Goal: Task Accomplishment & Management: Manage account settings

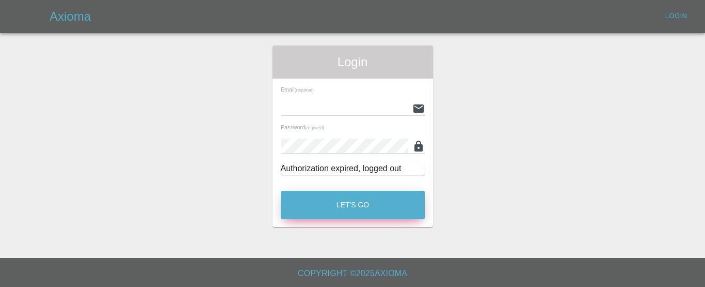
type input "[EMAIL_ADDRESS][DOMAIN_NAME]"
click at [324, 213] on button "Let's Go" at bounding box center [353, 205] width 144 height 28
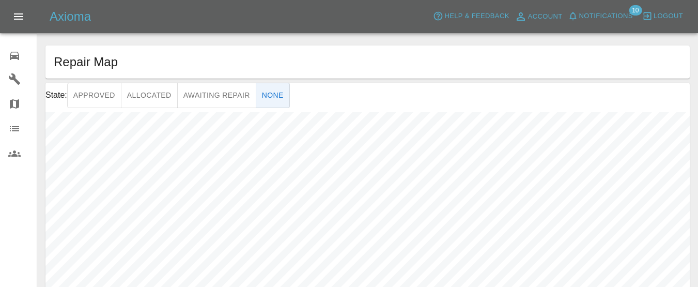
click at [17, 56] on icon at bounding box center [14, 56] width 12 height 12
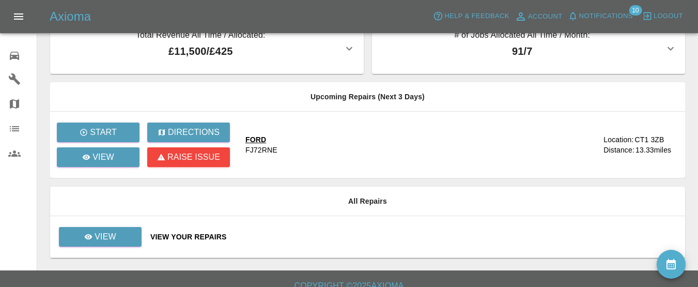
scroll to position [35, 0]
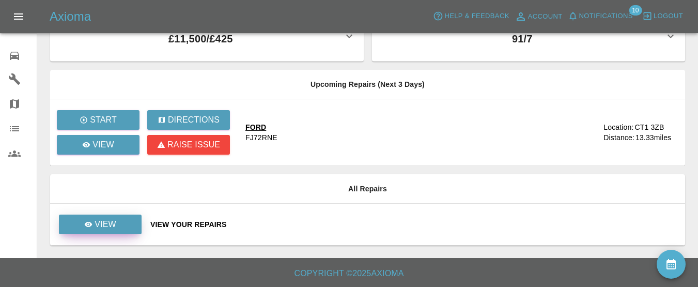
click at [106, 226] on p "View" at bounding box center [105, 224] width 22 height 12
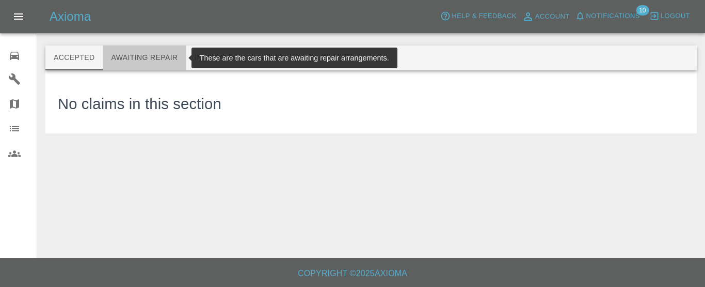
click at [169, 59] on button "Awaiting Repair" at bounding box center [144, 57] width 83 height 25
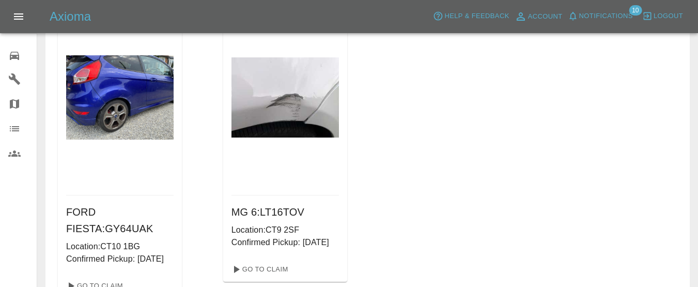
scroll to position [479, 0]
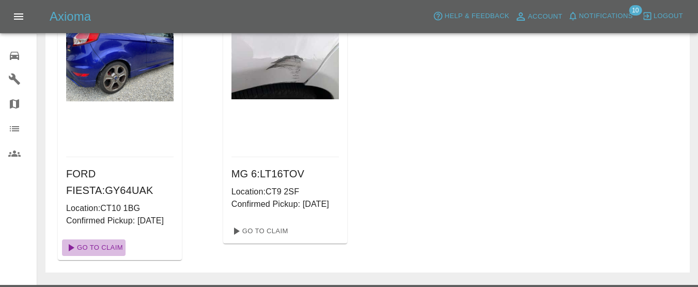
click at [96, 256] on link "Go To Claim" at bounding box center [94, 247] width 64 height 17
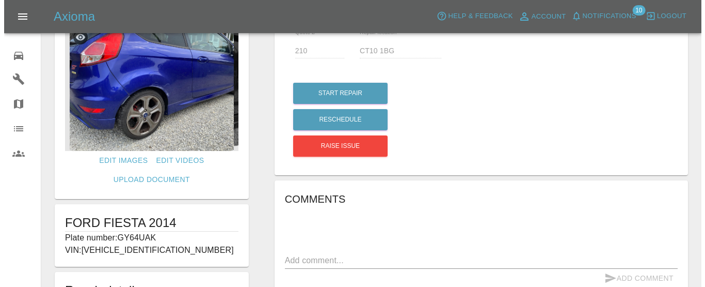
scroll to position [21, 0]
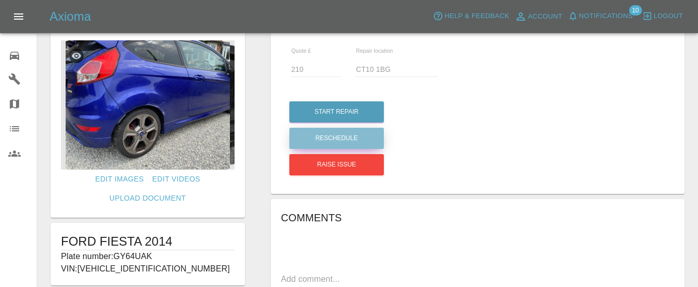
click at [361, 136] on button "Reschedule" at bounding box center [336, 138] width 94 height 21
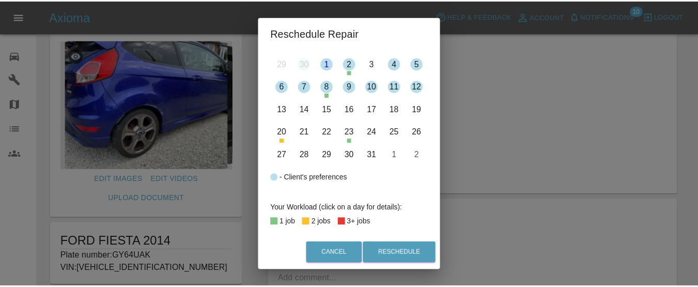
scroll to position [103, 0]
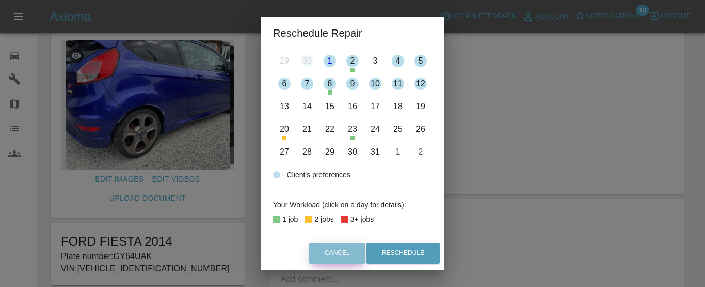
click at [355, 247] on button "Cancel" at bounding box center [337, 252] width 56 height 21
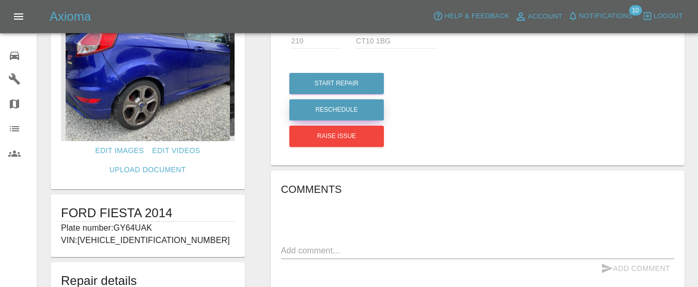
scroll to position [72, 0]
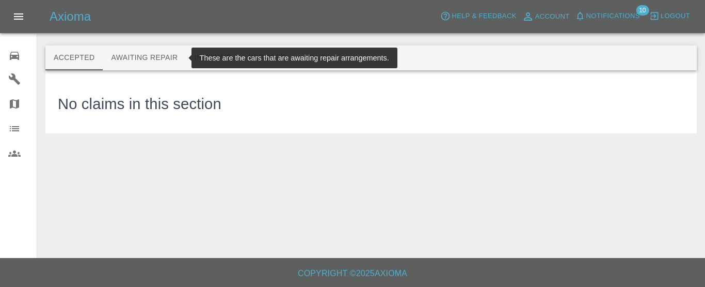
click at [139, 57] on button "Awaiting Repair" at bounding box center [144, 57] width 83 height 25
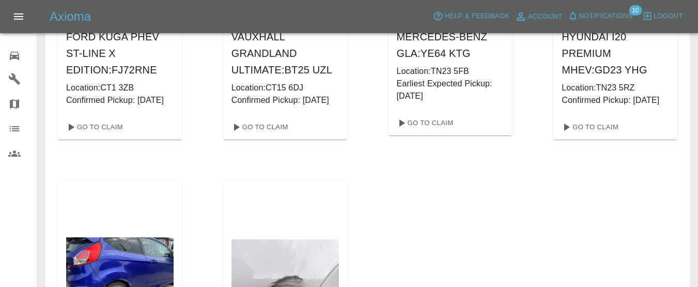
scroll to position [220, 0]
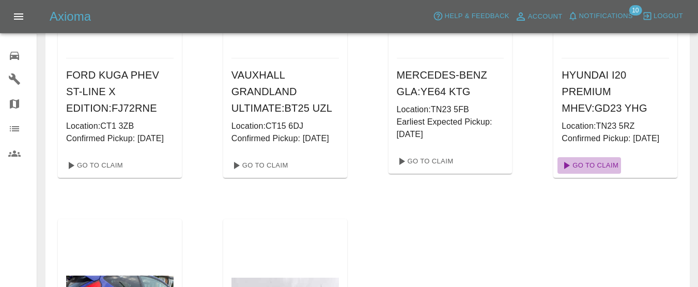
click at [591, 174] on link "Go To Claim" at bounding box center [589, 165] width 64 height 17
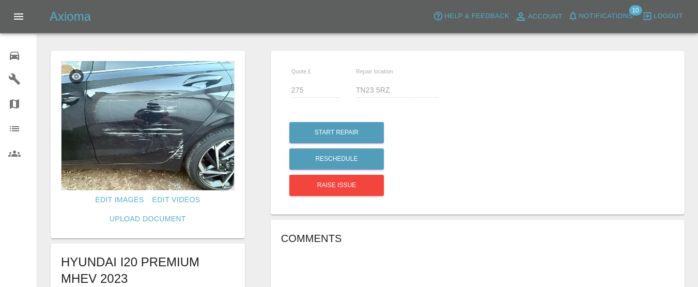
click at [151, 137] on img at bounding box center [148, 125] width 174 height 129
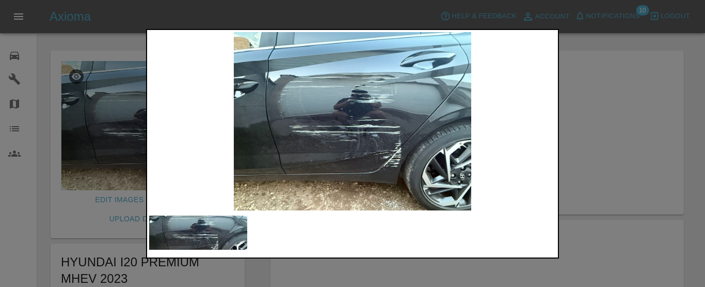
click at [682, 163] on div at bounding box center [352, 143] width 705 height 287
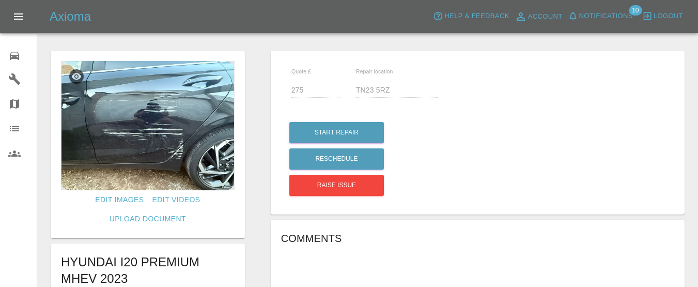
click at [11, 58] on icon at bounding box center [14, 56] width 9 height 8
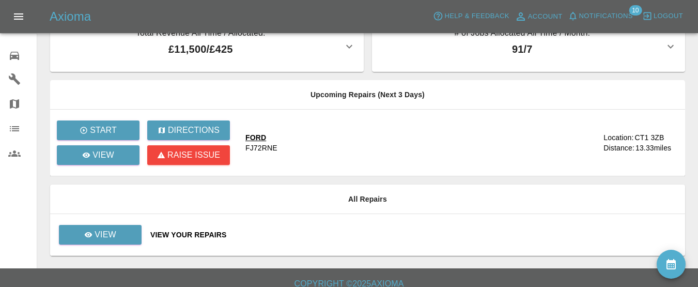
scroll to position [35, 0]
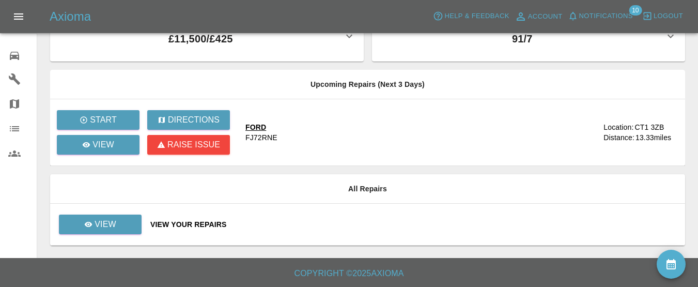
click at [160, 223] on div "View Your Repairs" at bounding box center [413, 224] width 526 height 10
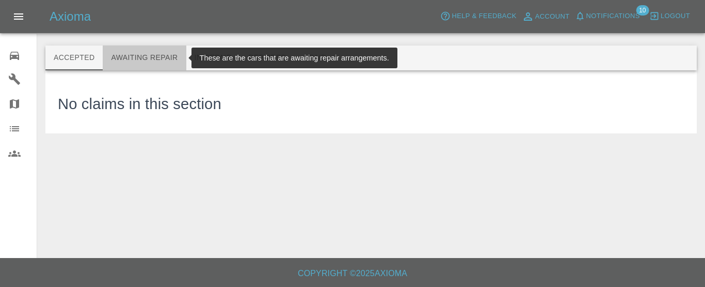
click at [160, 55] on button "Awaiting Repair" at bounding box center [144, 57] width 83 height 25
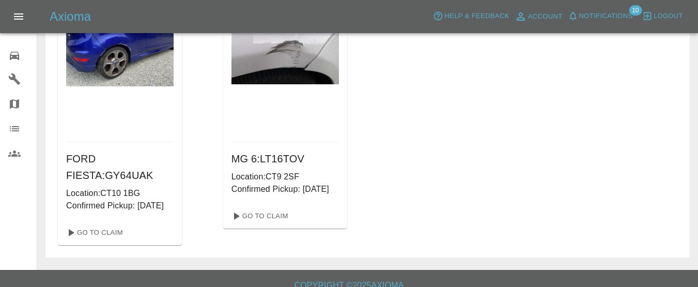
scroll to position [516, 0]
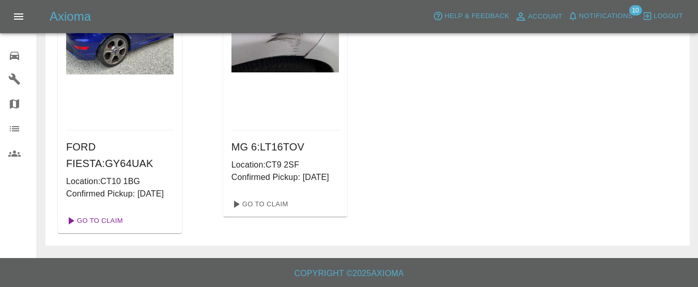
click at [93, 229] on link "Go To Claim" at bounding box center [94, 220] width 64 height 17
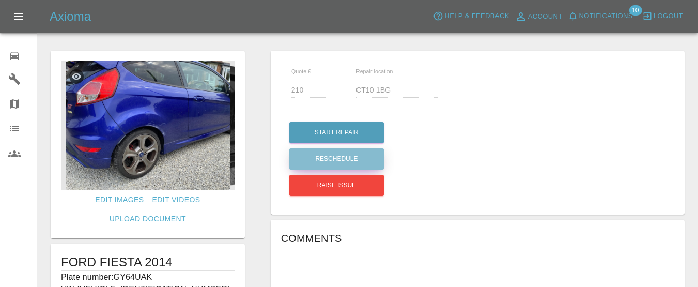
click at [342, 154] on button "Reschedule" at bounding box center [336, 158] width 94 height 21
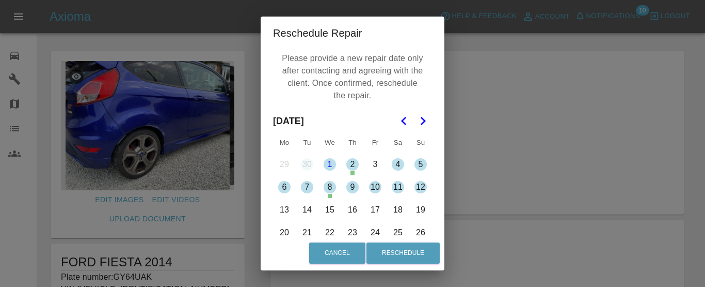
click at [373, 209] on button "17" at bounding box center [376, 210] width 22 height 22
click at [343, 249] on button "Cancel" at bounding box center [337, 252] width 56 height 21
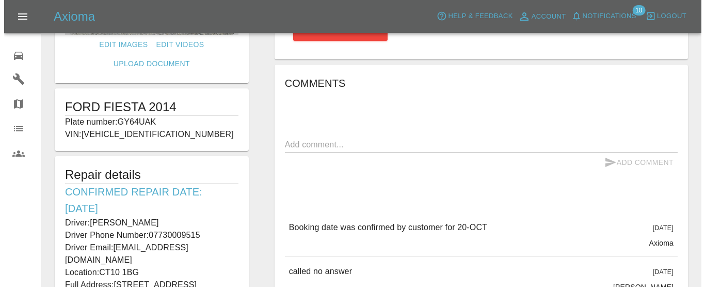
scroll to position [207, 0]
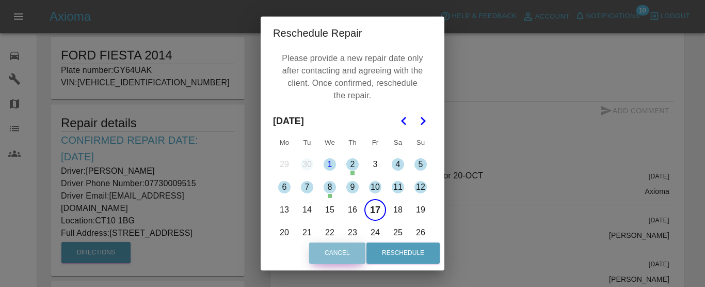
drag, startPoint x: 360, startPoint y: 245, endPoint x: 310, endPoint y: 14, distance: 236.7
click at [360, 245] on button "Cancel" at bounding box center [337, 252] width 56 height 21
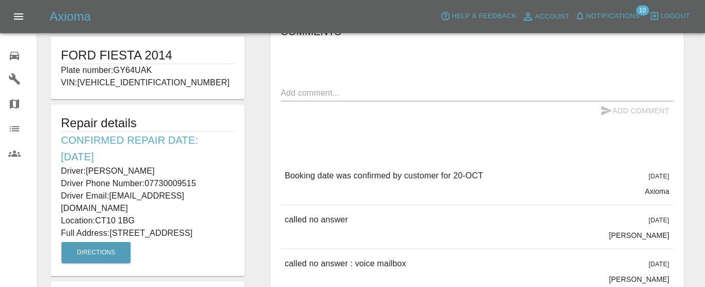
scroll to position [15, 0]
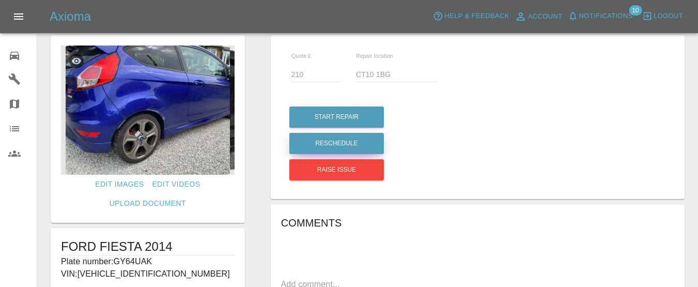
click at [337, 140] on button "Reschedule" at bounding box center [336, 143] width 94 height 21
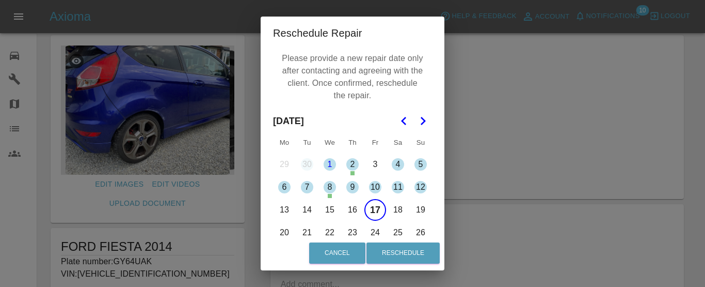
click at [374, 213] on button "17" at bounding box center [376, 210] width 22 height 22
click at [373, 207] on button "17" at bounding box center [376, 210] width 22 height 22
click at [399, 253] on button "Reschedule" at bounding box center [403, 252] width 73 height 21
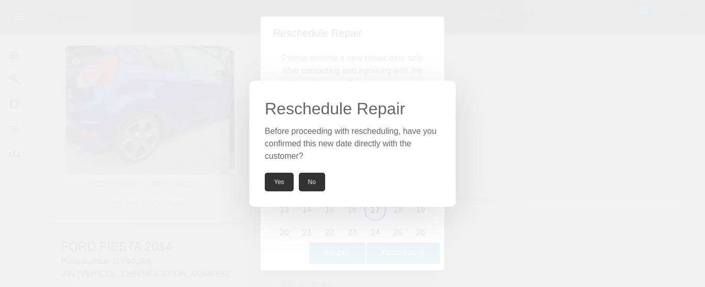
click at [275, 181] on button "Yes" at bounding box center [279, 181] width 29 height 19
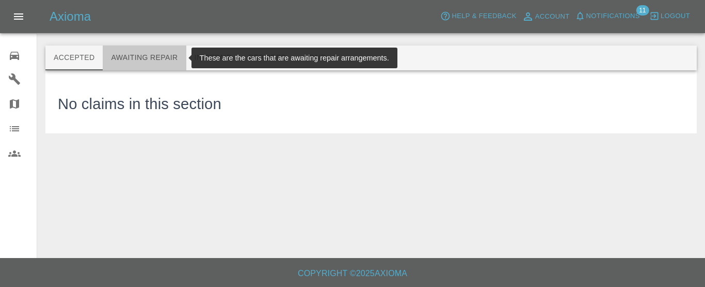
click at [134, 57] on button "Awaiting Repair" at bounding box center [144, 57] width 83 height 25
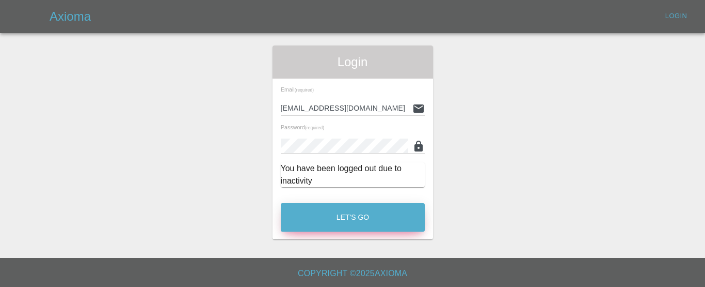
click at [334, 220] on button "Let's Go" at bounding box center [353, 217] width 144 height 28
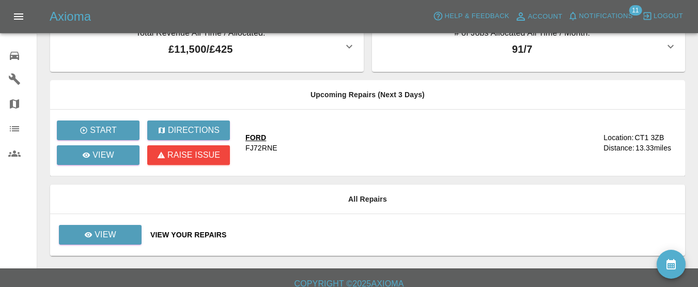
scroll to position [35, 0]
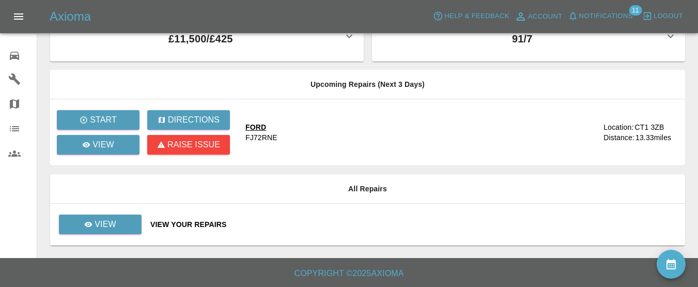
click at [263, 132] on div "FORD" at bounding box center [261, 127] width 32 height 10
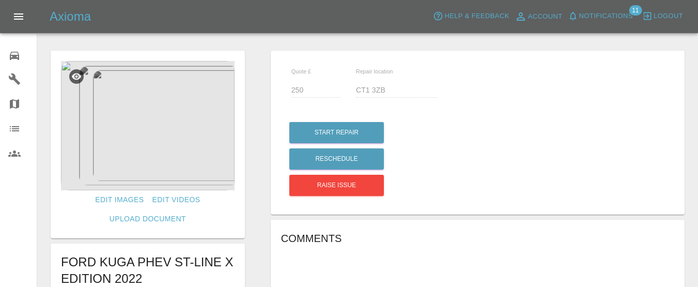
click at [182, 115] on img at bounding box center [148, 125] width 174 height 129
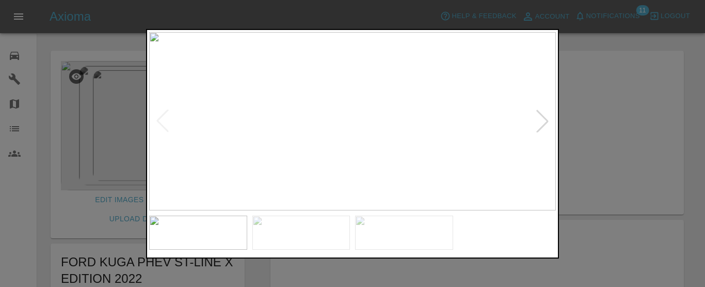
click at [539, 118] on div at bounding box center [542, 120] width 23 height 23
click at [545, 119] on div at bounding box center [542, 120] width 23 height 23
click at [692, 242] on div at bounding box center [352, 143] width 705 height 287
